Goal: Information Seeking & Learning: Check status

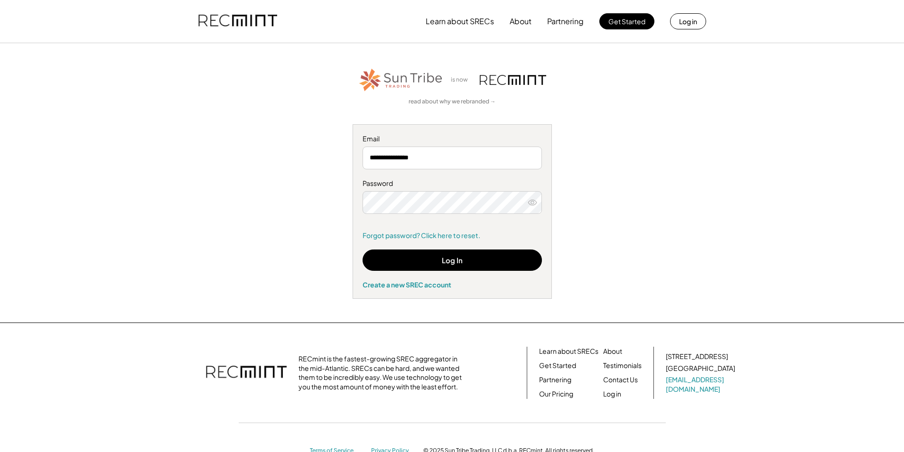
click at [666, 268] on div "**********" at bounding box center [452, 183] width 584 height 232
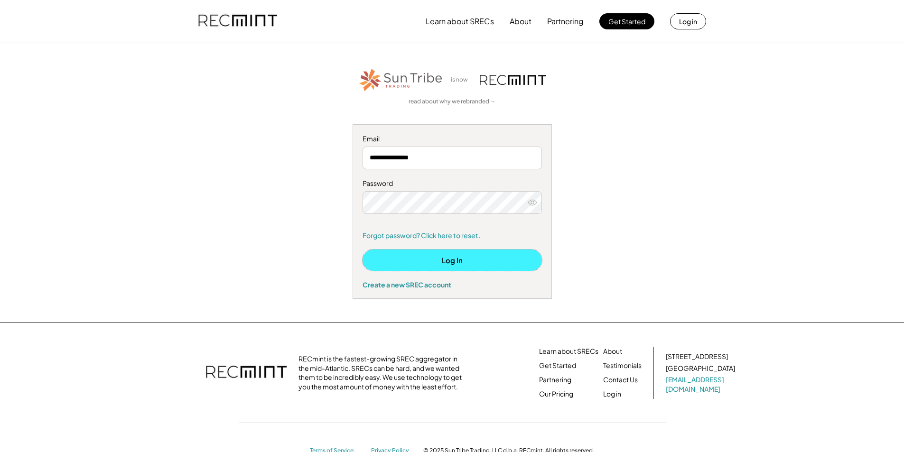
click at [454, 265] on button "Log In" at bounding box center [451, 260] width 179 height 21
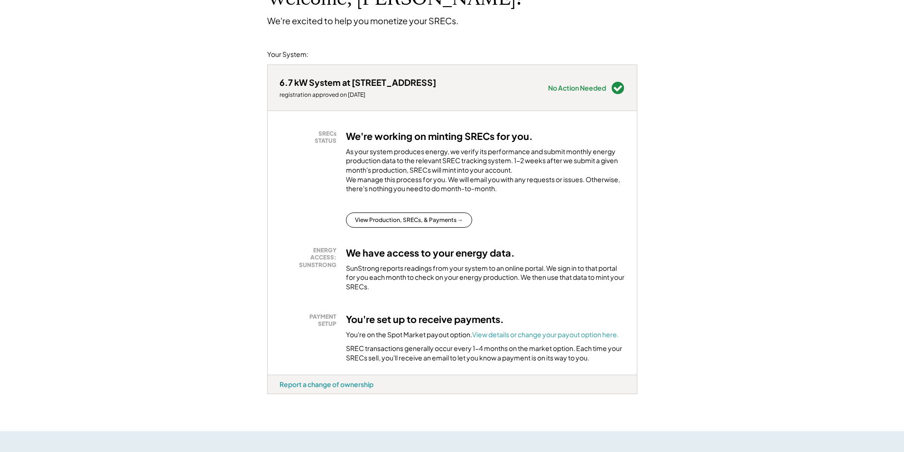
scroll to position [95, 0]
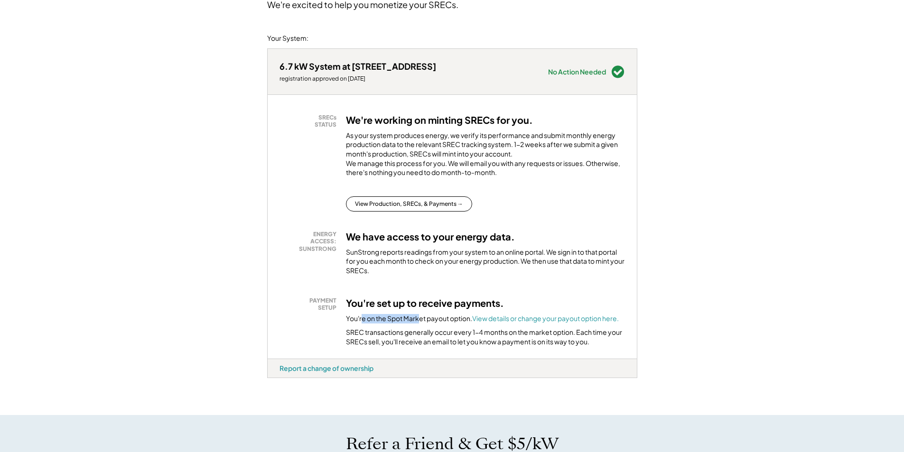
drag, startPoint x: 362, startPoint y: 329, endPoint x: 419, endPoint y: 328, distance: 56.9
click at [419, 324] on div "You're on the Spot Market payout option. View details or change your payout opt…" at bounding box center [482, 318] width 273 height 9
click at [453, 324] on div "You're on the Spot Market payout option. View details or change your payout opt…" at bounding box center [482, 318] width 273 height 9
drag, startPoint x: 360, startPoint y: 313, endPoint x: 486, endPoint y: 311, distance: 125.7
click at [486, 309] on h3 "You're set up to receive payments." at bounding box center [425, 303] width 158 height 12
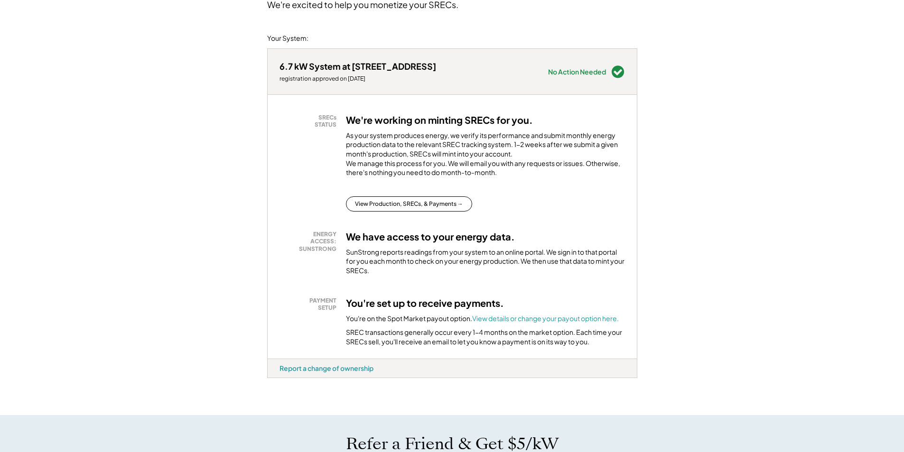
click at [508, 312] on div "You're set up to receive payments. You're on the Spot Market payout option. Vie…" at bounding box center [485, 322] width 279 height 50
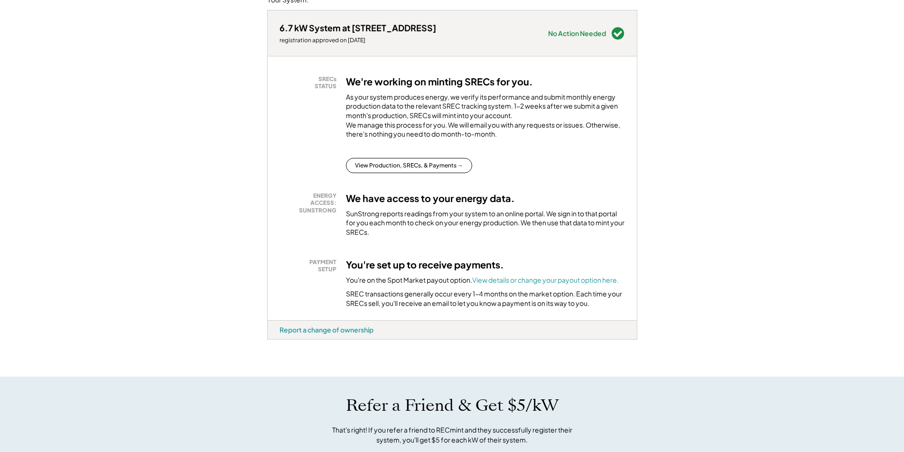
scroll to position [142, 0]
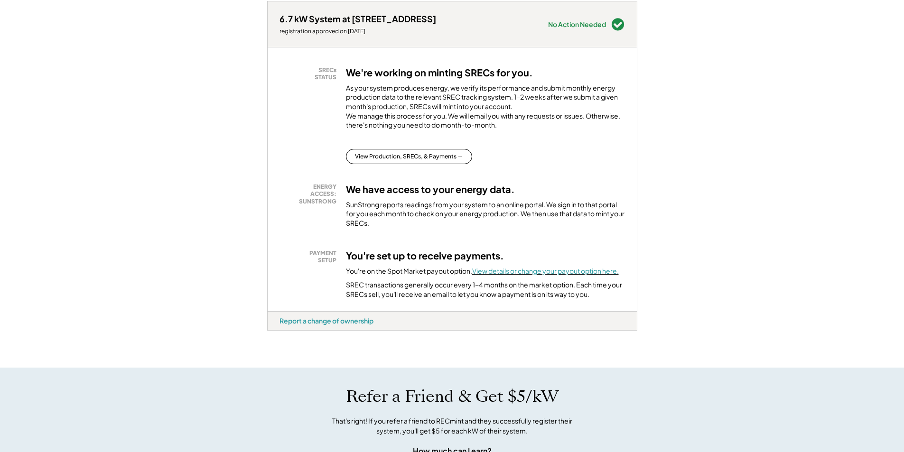
click at [544, 275] on font "View details or change your payout option here." at bounding box center [545, 271] width 147 height 9
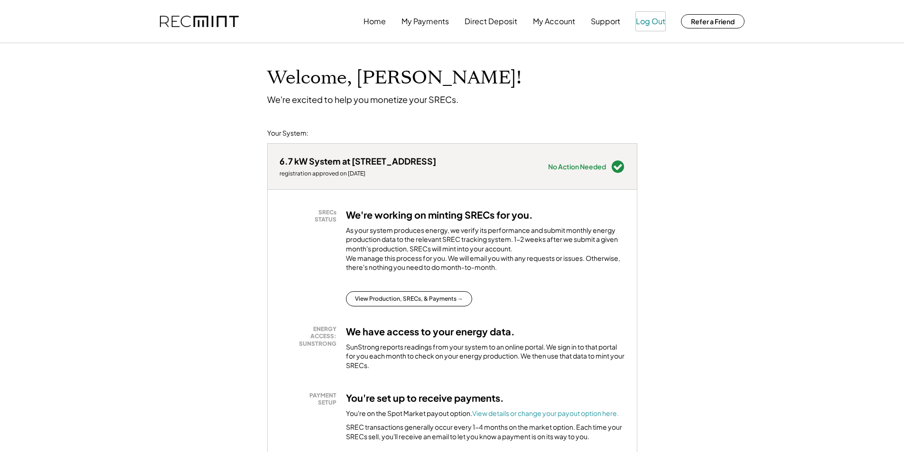
click at [651, 20] on button "Log Out" at bounding box center [650, 21] width 29 height 19
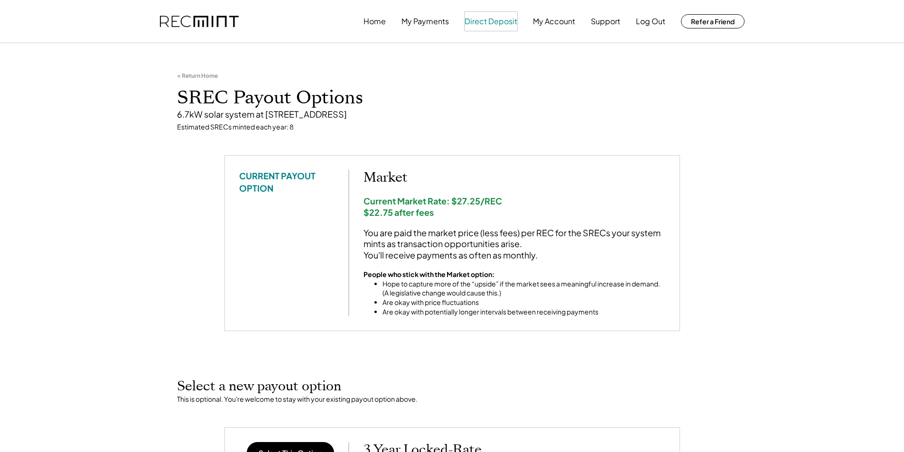
click at [485, 21] on button "Direct Deposit" at bounding box center [490, 21] width 53 height 19
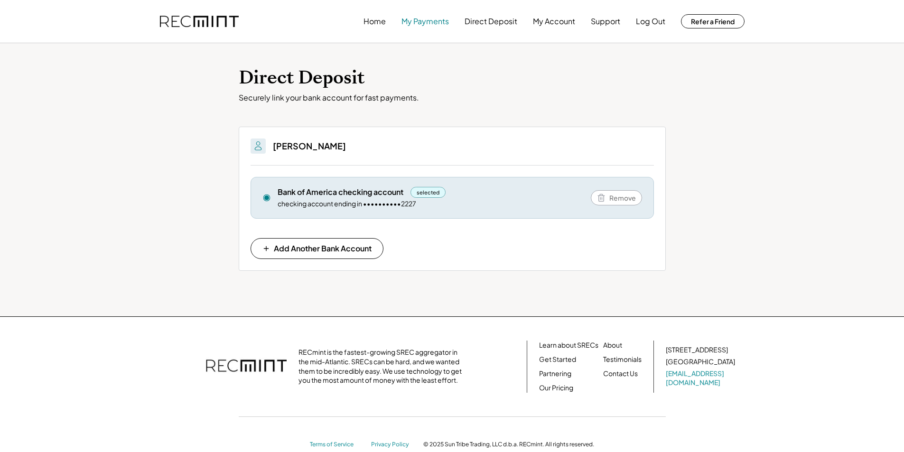
click at [415, 15] on button "My Payments" at bounding box center [424, 21] width 47 height 19
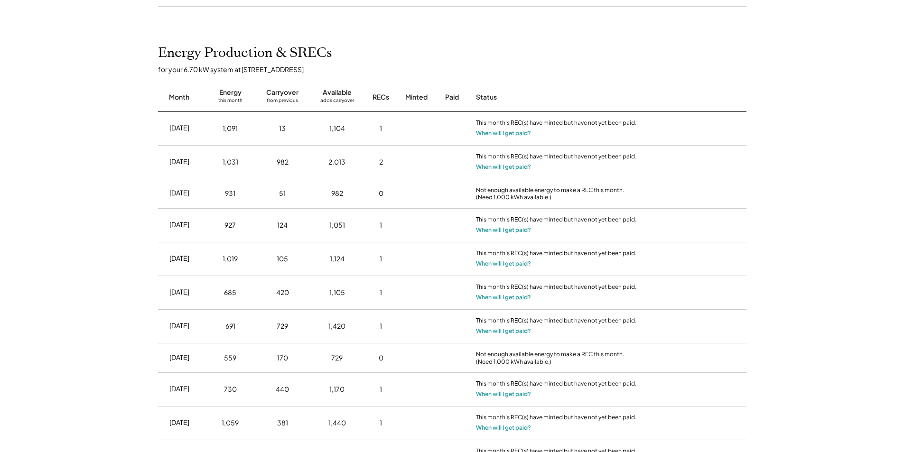
scroll to position [47, 0]
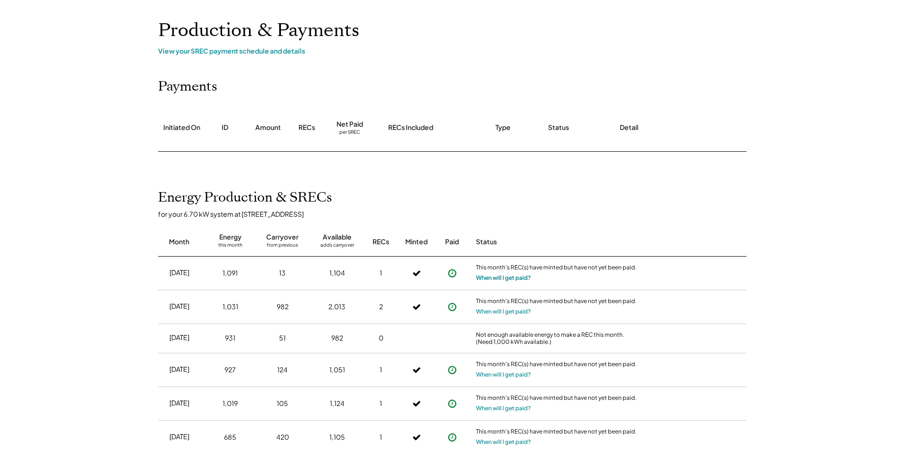
click at [501, 278] on button "When will I get paid?" at bounding box center [503, 277] width 55 height 9
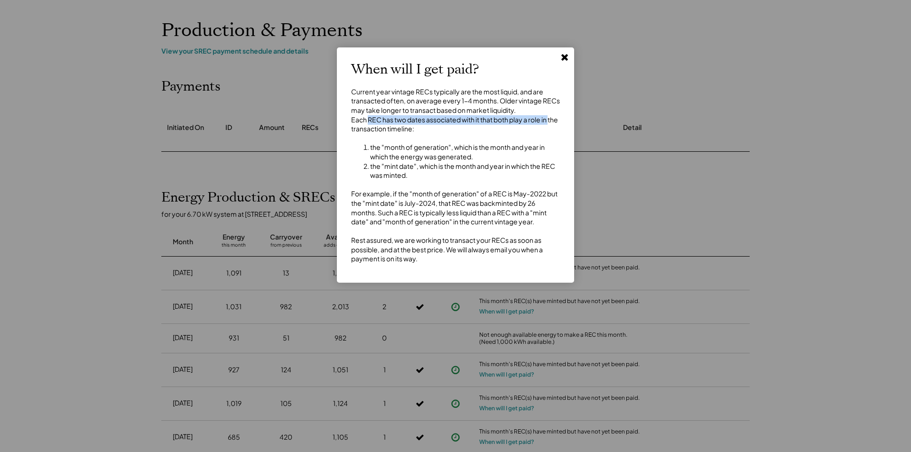
drag, startPoint x: 370, startPoint y: 128, endPoint x: 573, endPoint y: 127, distance: 203.5
click at [573, 127] on div "When will I get paid? Current year vintage RECs typically are the most liquid, …" at bounding box center [455, 164] width 237 height 235
click at [440, 172] on li "the "mint date", which is the month and year in which the REC was minted." at bounding box center [465, 171] width 190 height 19
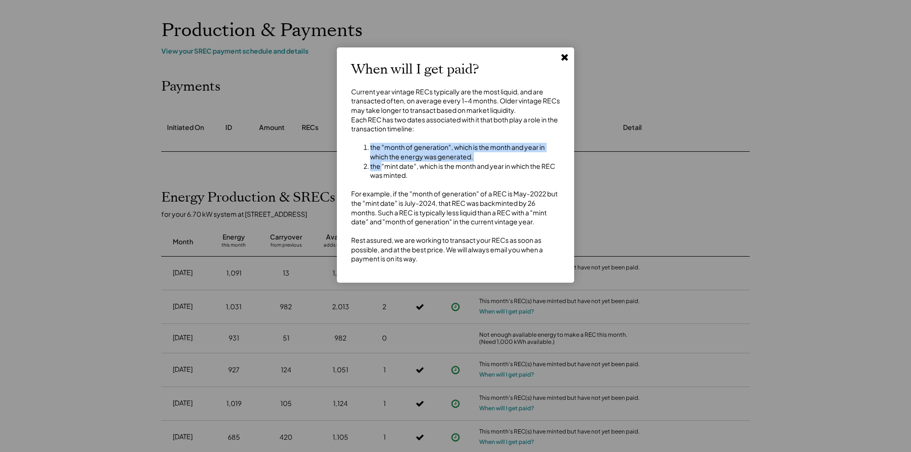
drag, startPoint x: 382, startPoint y: 175, endPoint x: 445, endPoint y: 190, distance: 64.8
click at [445, 190] on div "Current year vintage RECs typically are the most liquid, and are transacted oft…" at bounding box center [455, 175] width 209 height 176
click at [424, 213] on div "Current year vintage RECs typically are the most liquid, and are transacted oft…" at bounding box center [455, 175] width 209 height 176
drag, startPoint x: 377, startPoint y: 205, endPoint x: 454, endPoint y: 277, distance: 105.4
click at [454, 268] on div "When will I get paid? Current year vintage RECs typically are the most liquid, …" at bounding box center [455, 165] width 209 height 207
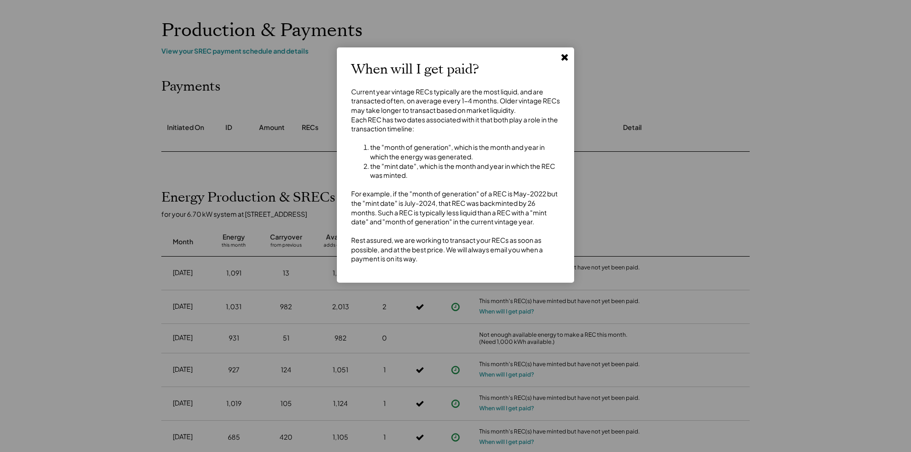
click at [417, 268] on div "When will I get paid? Current year vintage RECs typically are the most liquid, …" at bounding box center [455, 165] width 209 height 207
click at [566, 56] on use at bounding box center [564, 57] width 7 height 7
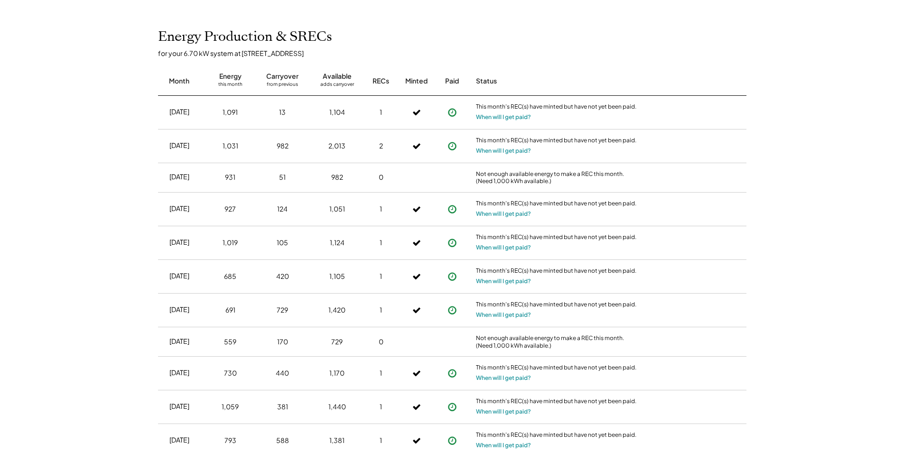
scroll to position [95, 0]
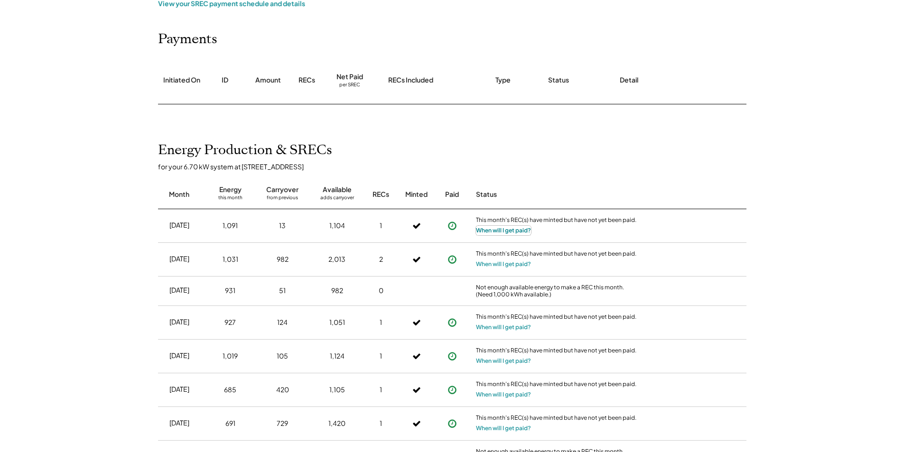
click at [492, 231] on button "When will I get paid?" at bounding box center [503, 230] width 55 height 9
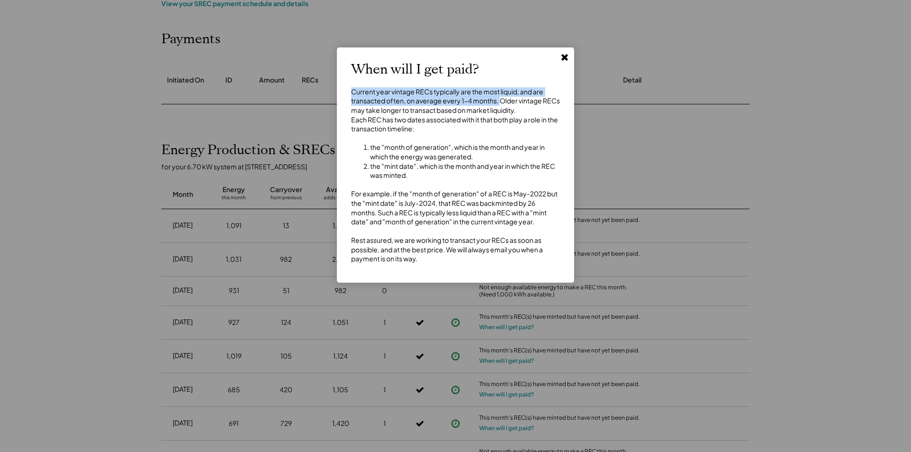
drag, startPoint x: 352, startPoint y: 91, endPoint x: 500, endPoint y: 101, distance: 149.3
click at [500, 101] on div "Current year vintage RECs typically are the most liquid, and are transacted oft…" at bounding box center [455, 175] width 209 height 176
click at [367, 114] on div "Current year vintage RECs typically are the most liquid, and are transacted oft…" at bounding box center [455, 175] width 209 height 176
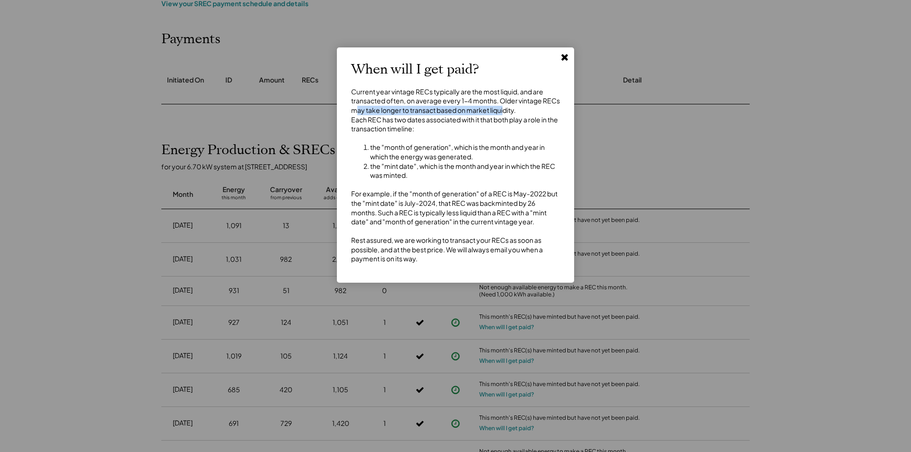
drag, startPoint x: 376, startPoint y: 107, endPoint x: 523, endPoint y: 113, distance: 147.2
click at [523, 113] on div "Current year vintage RECs typically are the most liquid, and are transacted oft…" at bounding box center [455, 175] width 209 height 176
click at [419, 145] on div "Current year vintage RECs typically are the most liquid, and are transacted oft…" at bounding box center [455, 175] width 209 height 176
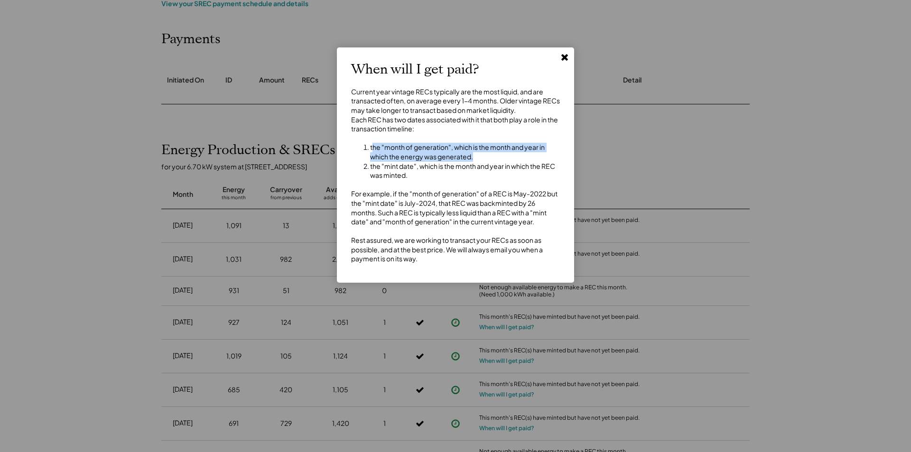
drag, startPoint x: 372, startPoint y: 158, endPoint x: 487, endPoint y: 165, distance: 114.5
click at [487, 161] on li "the "month of generation", which is the month and year in which the energy was …" at bounding box center [465, 152] width 190 height 19
click at [415, 161] on li "the "month of generation", which is the month and year in which the energy was …" at bounding box center [465, 152] width 190 height 19
drag, startPoint x: 438, startPoint y: 158, endPoint x: 472, endPoint y: 167, distance: 34.4
click at [472, 161] on li "the "month of generation", which is the month and year in which the energy was …" at bounding box center [465, 152] width 190 height 19
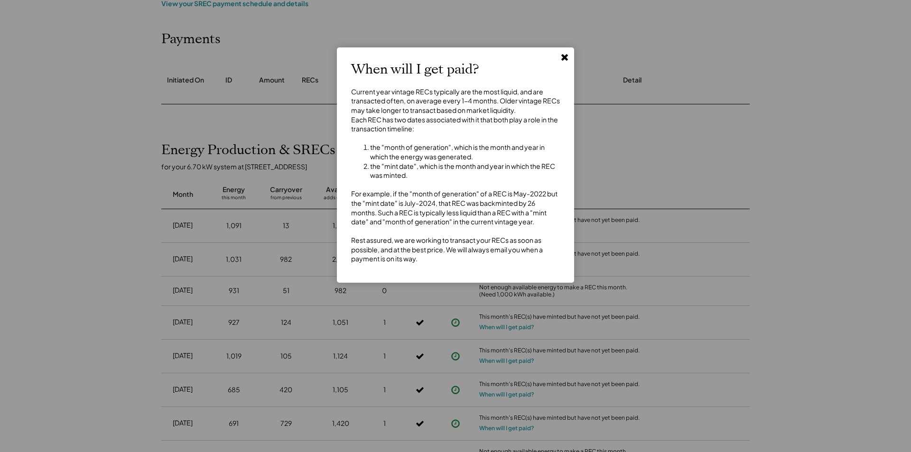
click at [370, 176] on li "the "mint date", which is the month and year in which the REC was minted." at bounding box center [465, 171] width 190 height 19
drag, startPoint x: 355, startPoint y: 248, endPoint x: 425, endPoint y: 256, distance: 69.7
click at [425, 256] on div "Current year vintage RECs typically are the most liquid, and are transacted oft…" at bounding box center [455, 175] width 209 height 176
click at [456, 264] on div "Current year vintage RECs typically are the most liquid, and are transacted oft…" at bounding box center [455, 175] width 209 height 176
click at [443, 261] on div "Current year vintage RECs typically are the most liquid, and are transacted oft…" at bounding box center [455, 175] width 209 height 176
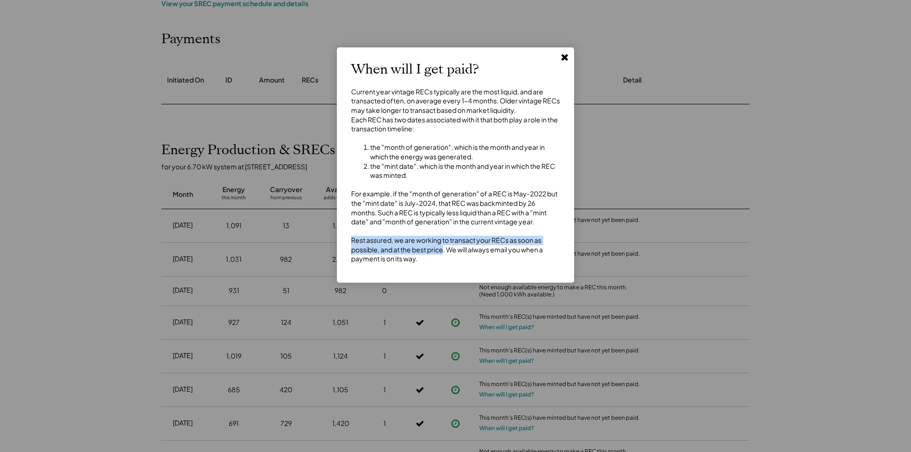
drag, startPoint x: 444, startPoint y: 259, endPoint x: 351, endPoint y: 250, distance: 93.5
click at [351, 250] on div "When will I get paid? Current year vintage RECs typically are the most liquid, …" at bounding box center [455, 164] width 237 height 235
click at [486, 264] on div "Current year vintage RECs typically are the most liquid, and are transacted oft…" at bounding box center [455, 175] width 209 height 176
click at [433, 264] on div "Current year vintage RECs typically are the most liquid, and are transacted oft…" at bounding box center [455, 175] width 209 height 176
click at [565, 55] on icon at bounding box center [564, 56] width 9 height 9
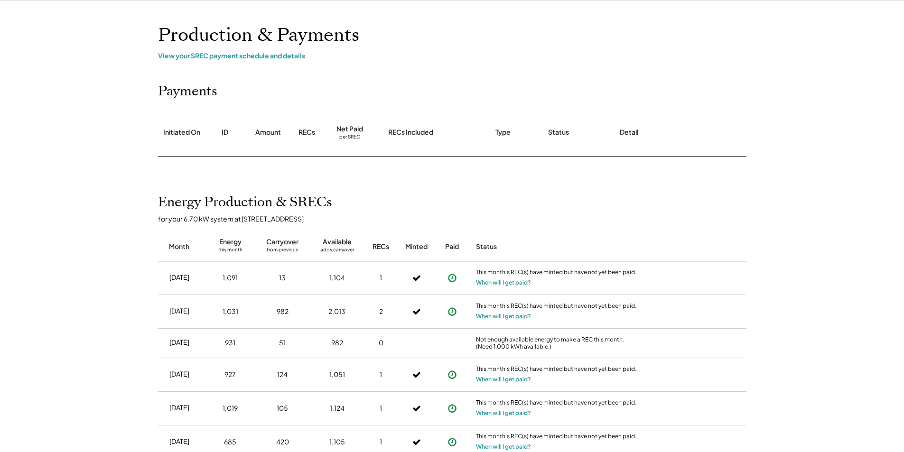
scroll to position [0, 0]
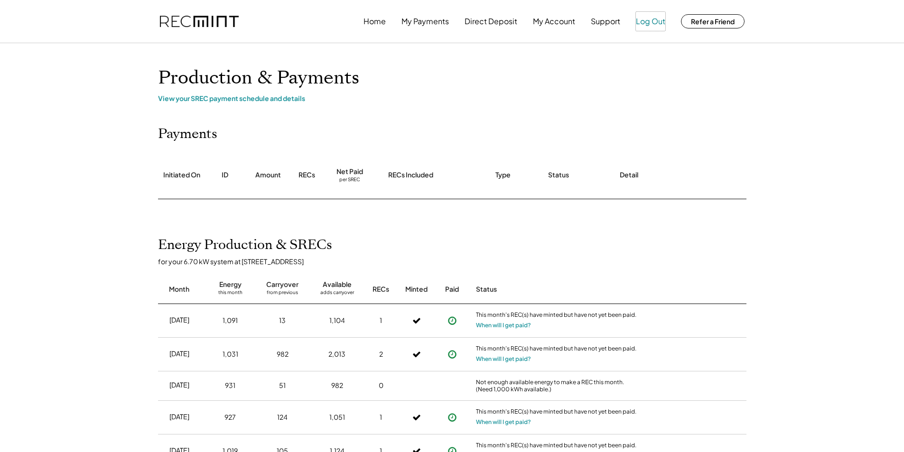
click at [654, 20] on button "Log Out" at bounding box center [650, 21] width 29 height 19
